Goal: Task Accomplishment & Management: Use online tool/utility

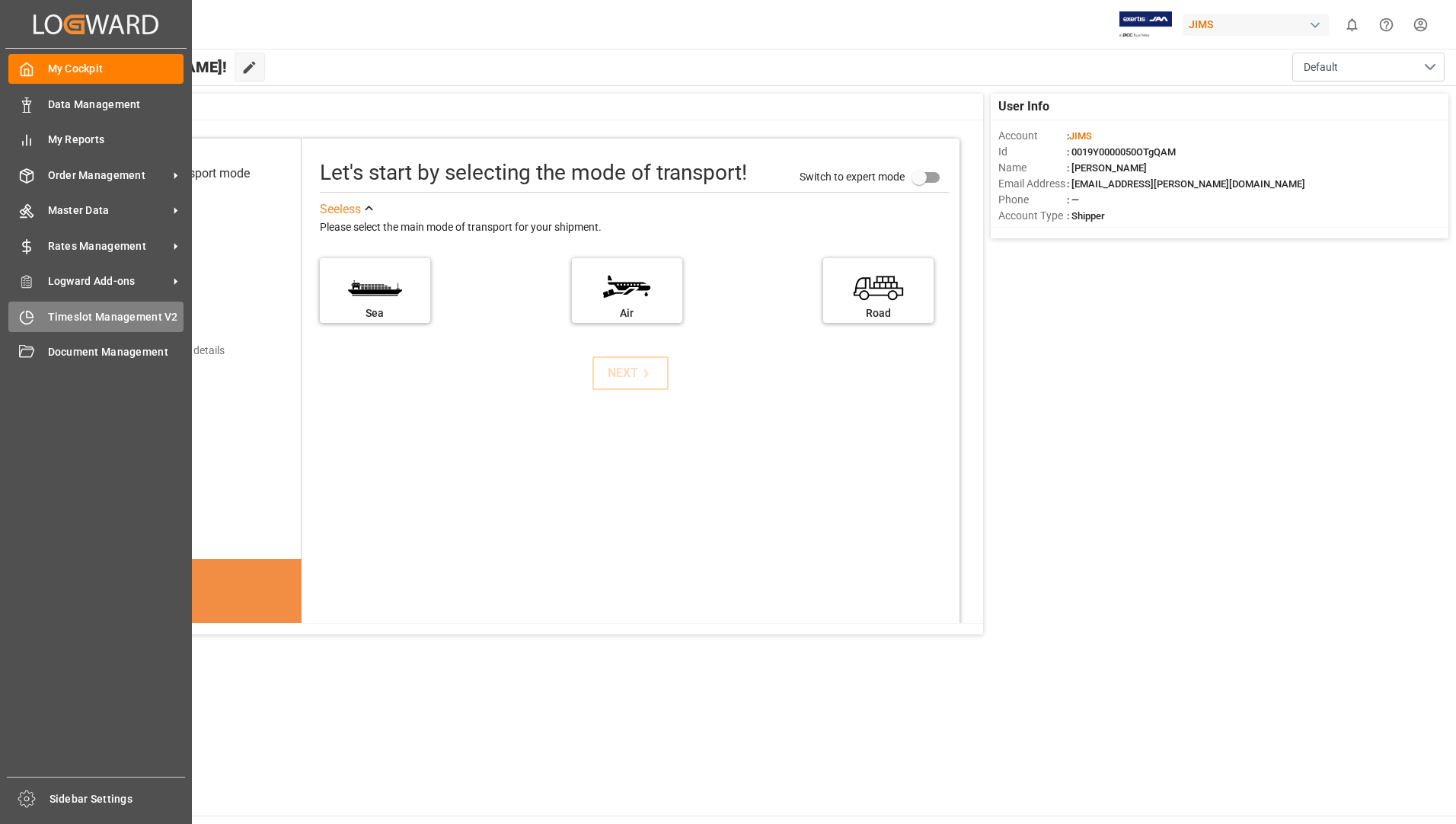
click at [130, 315] on span "Timeslot Management V2" at bounding box center [116, 317] width 136 height 16
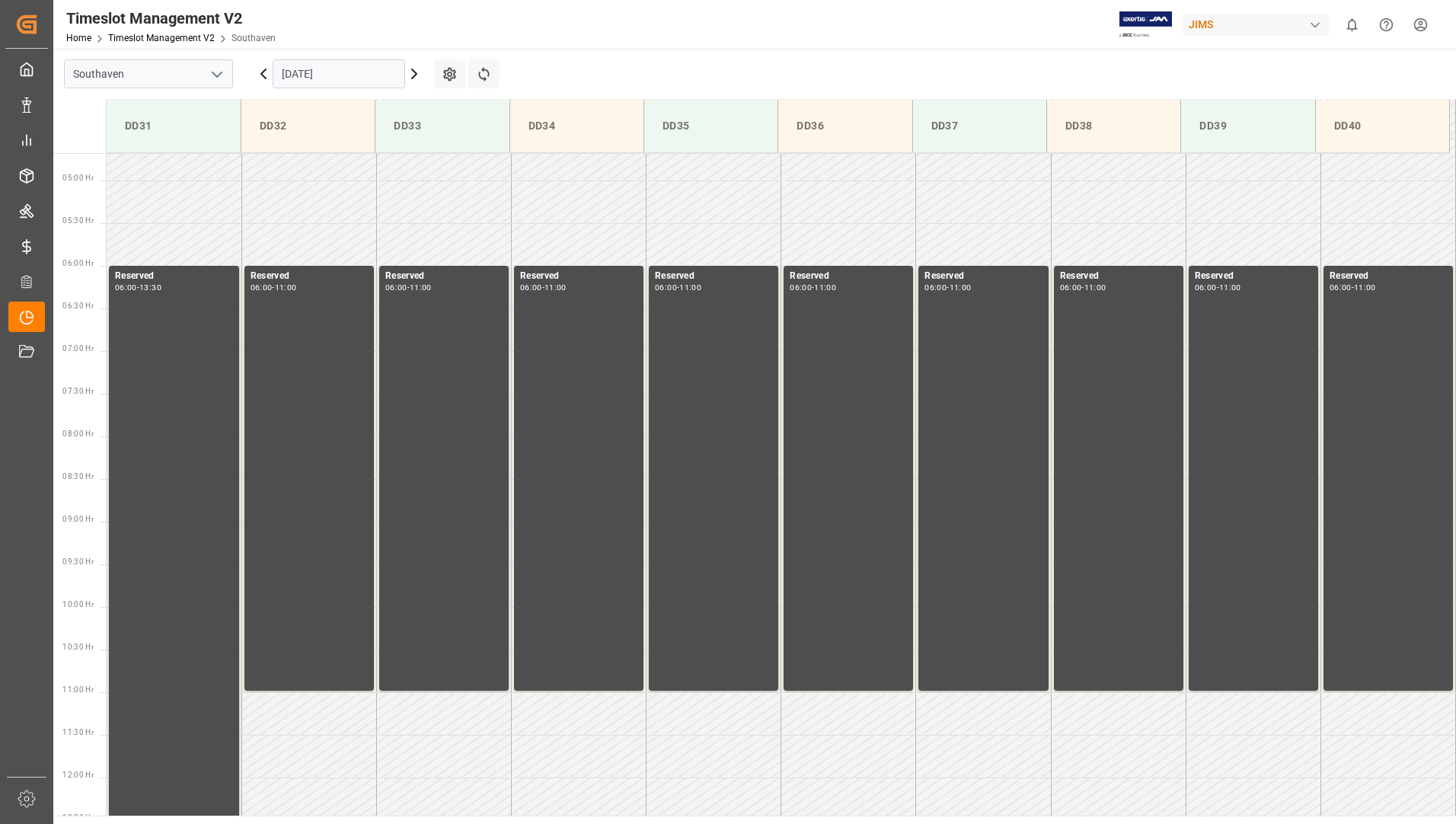
scroll to position [417, 0]
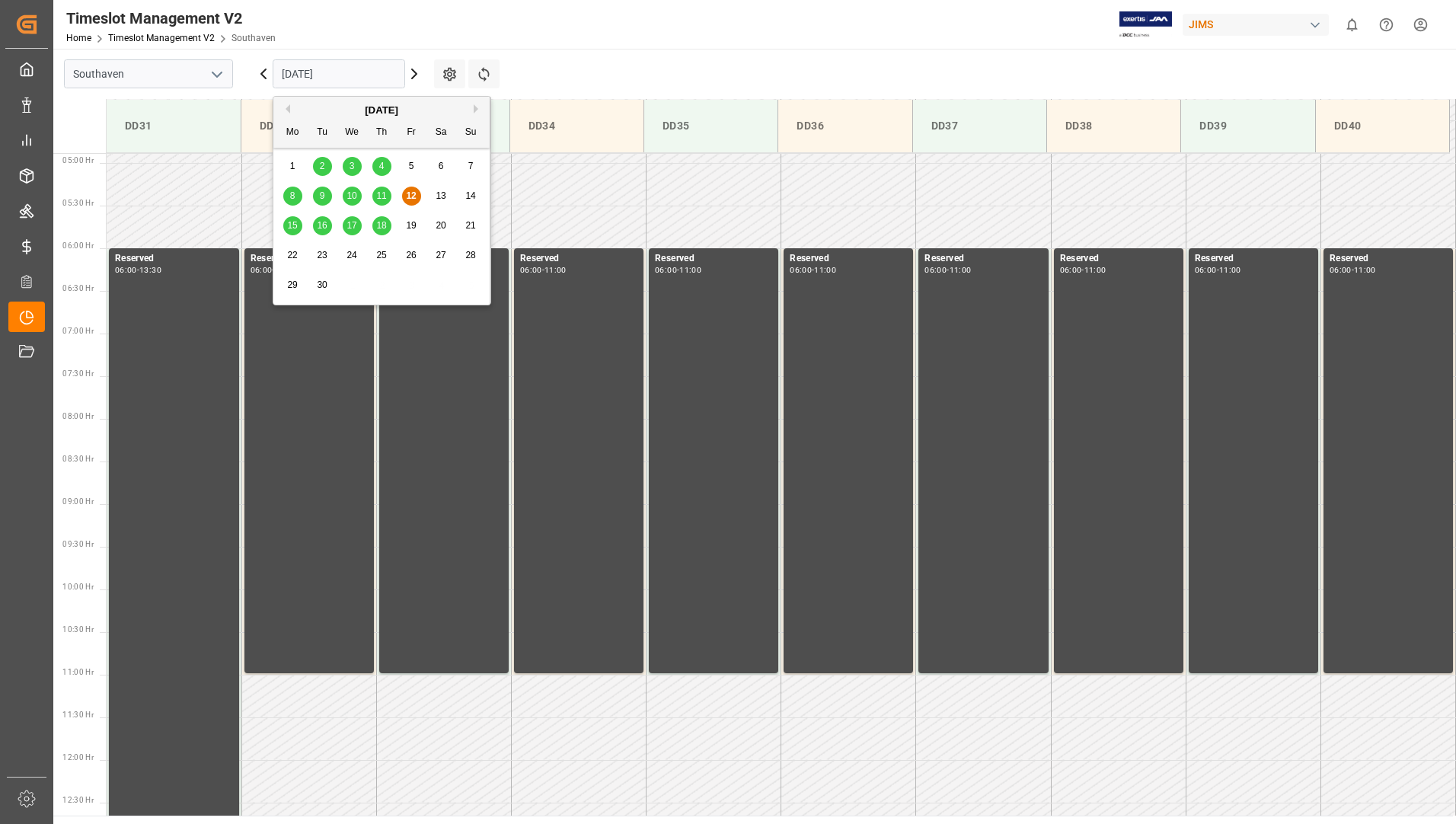
click at [381, 74] on input "[DATE]" at bounding box center [338, 73] width 133 height 29
click at [288, 221] on span "15" at bounding box center [292, 225] width 10 height 11
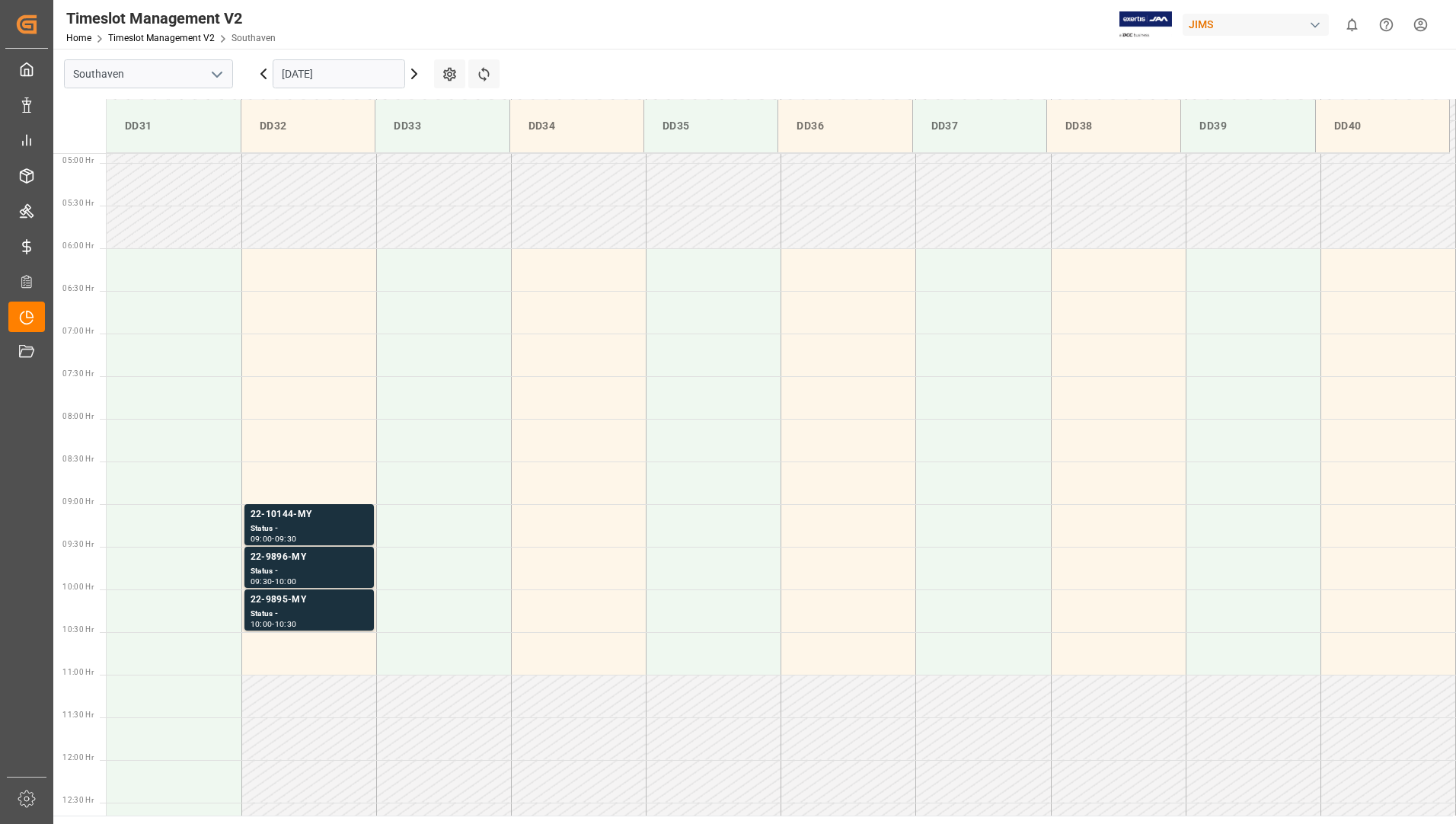
click at [347, 71] on input "[DATE]" at bounding box center [338, 73] width 133 height 29
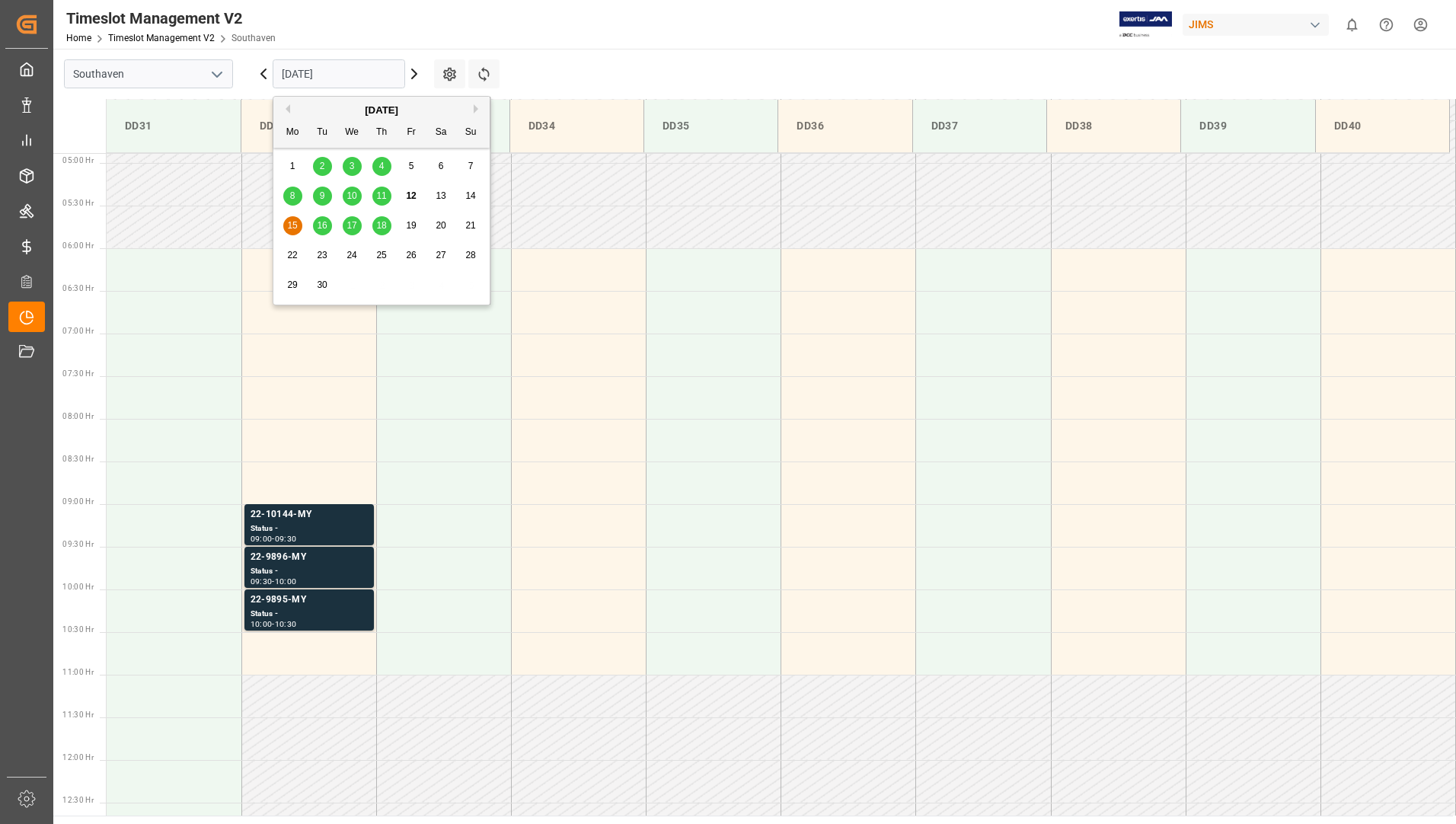
click at [325, 225] on span "16" at bounding box center [322, 225] width 10 height 11
